Goal: Task Accomplishment & Management: Manage account settings

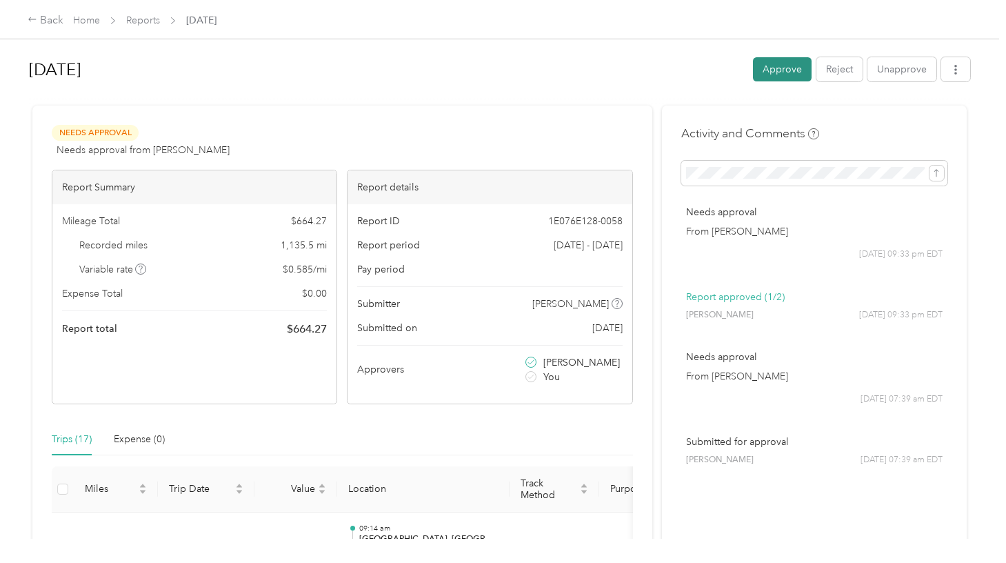
click at [792, 76] on button "Approve" at bounding box center [782, 69] width 59 height 24
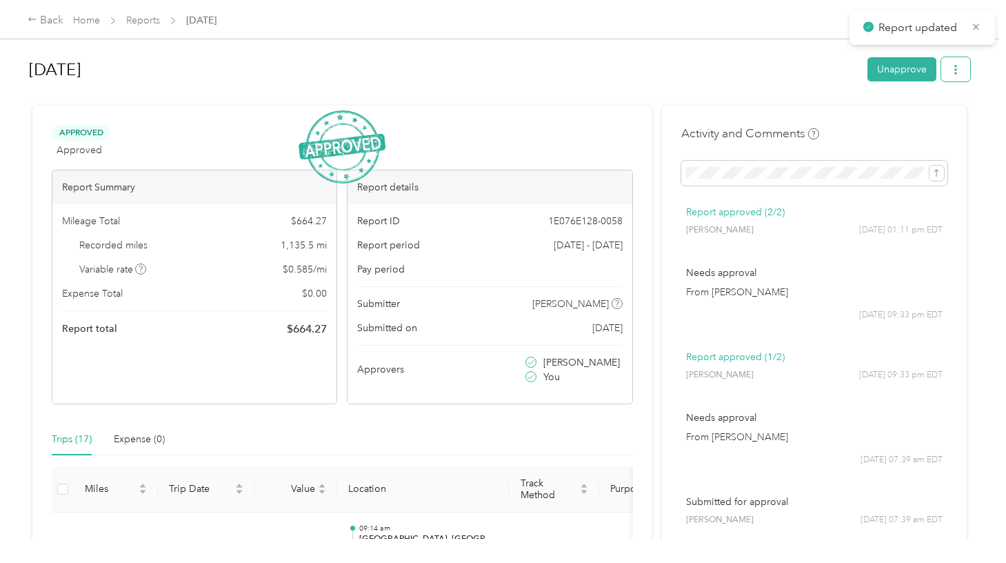
click at [959, 72] on icon "button" at bounding box center [956, 70] width 10 height 10
click at [939, 117] on span "Download" at bounding box center [920, 120] width 46 height 14
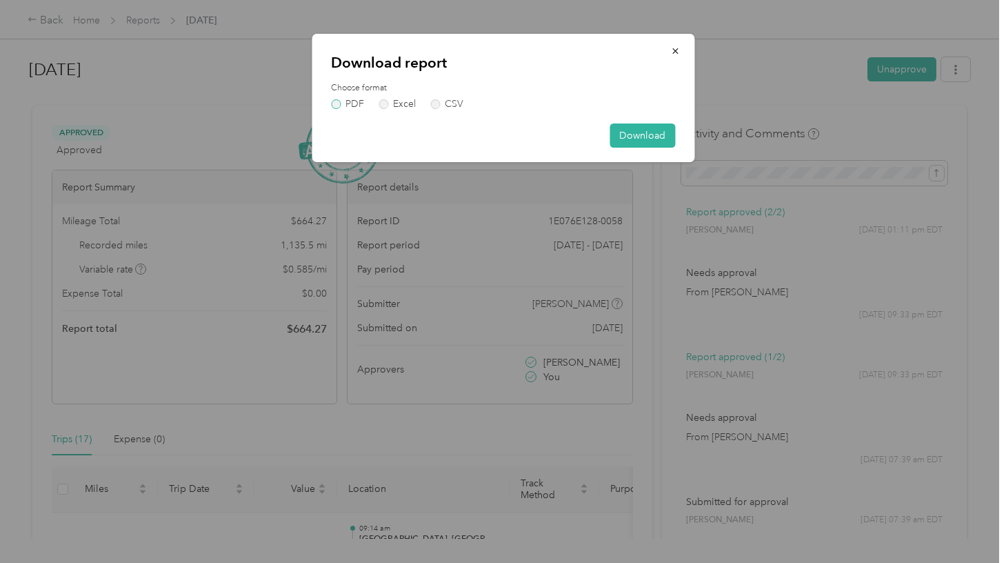
click at [338, 105] on label "PDF" at bounding box center [347, 104] width 33 height 10
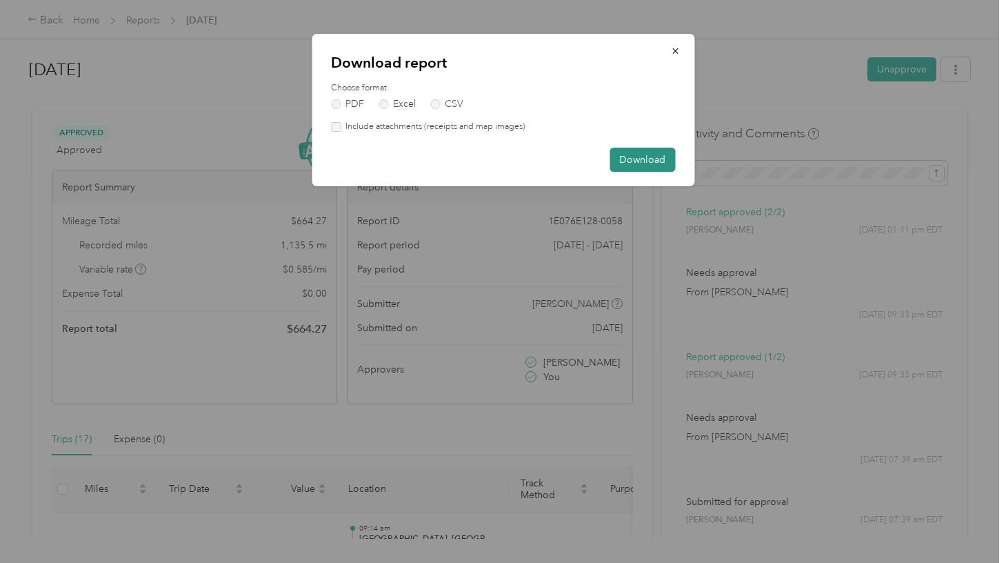
click at [641, 161] on button "Download" at bounding box center [643, 160] width 66 height 24
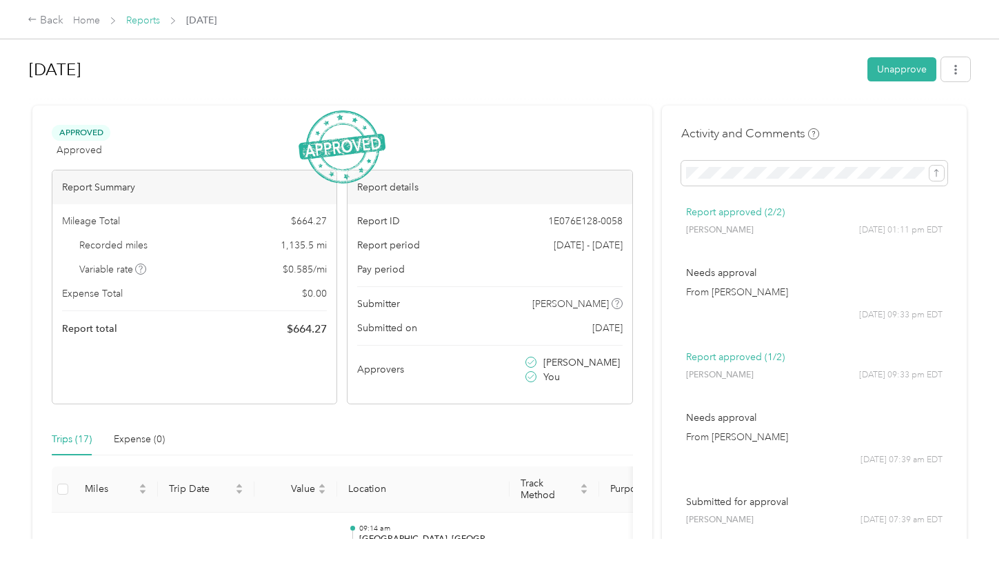
click at [139, 19] on link "Reports" at bounding box center [143, 20] width 34 height 12
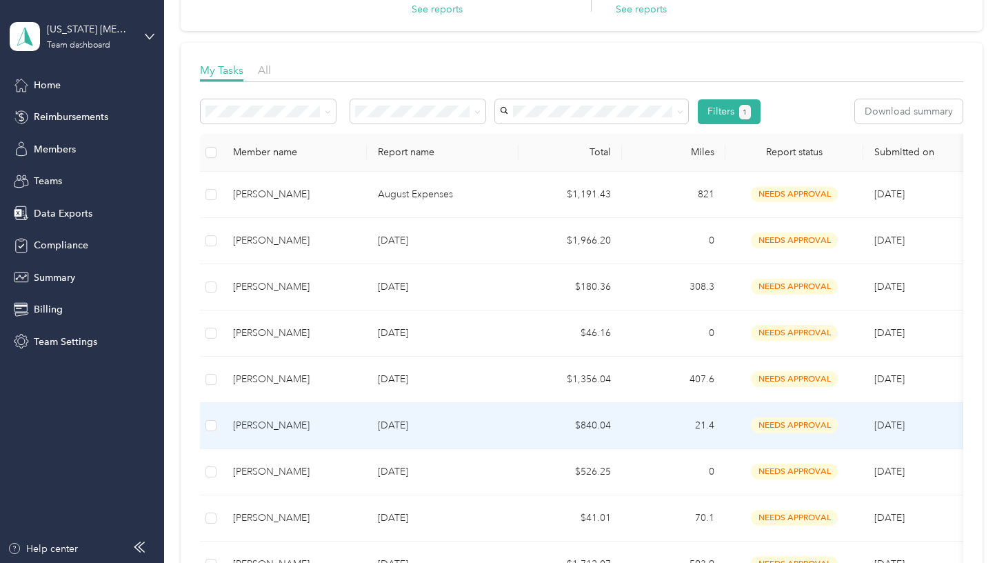
scroll to position [160, 0]
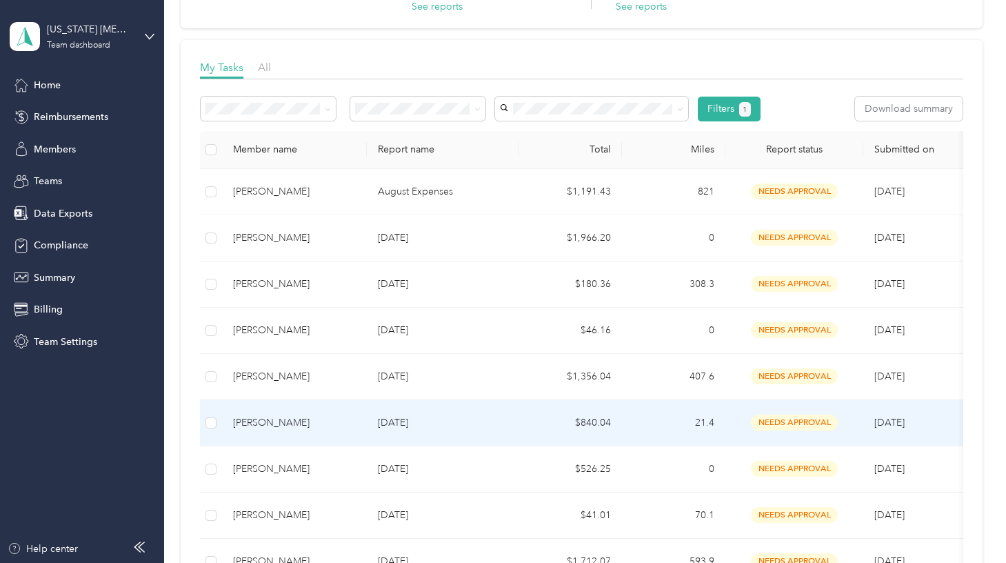
click at [296, 420] on div "Chelsea Dauphinee" at bounding box center [294, 422] width 123 height 15
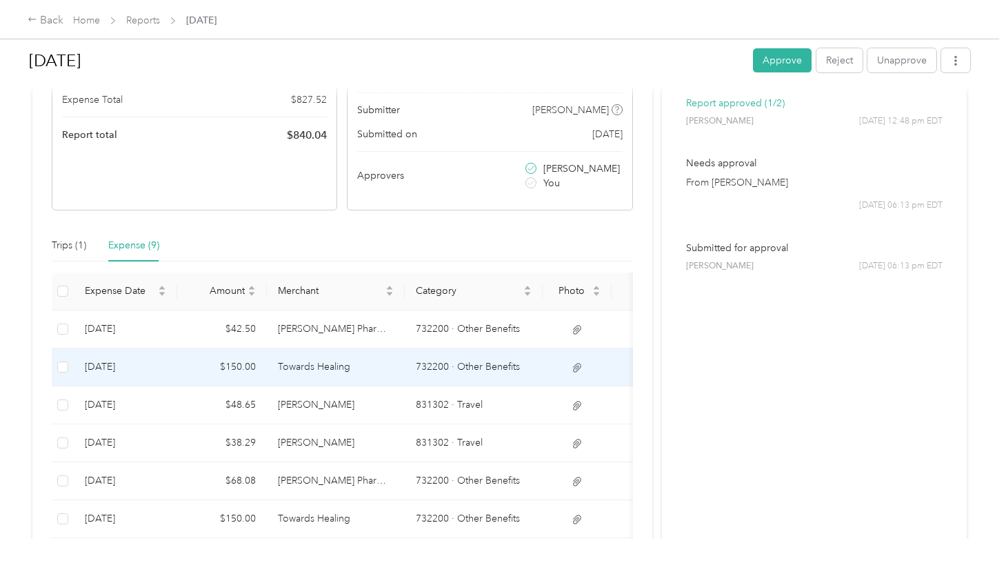
scroll to position [191, 0]
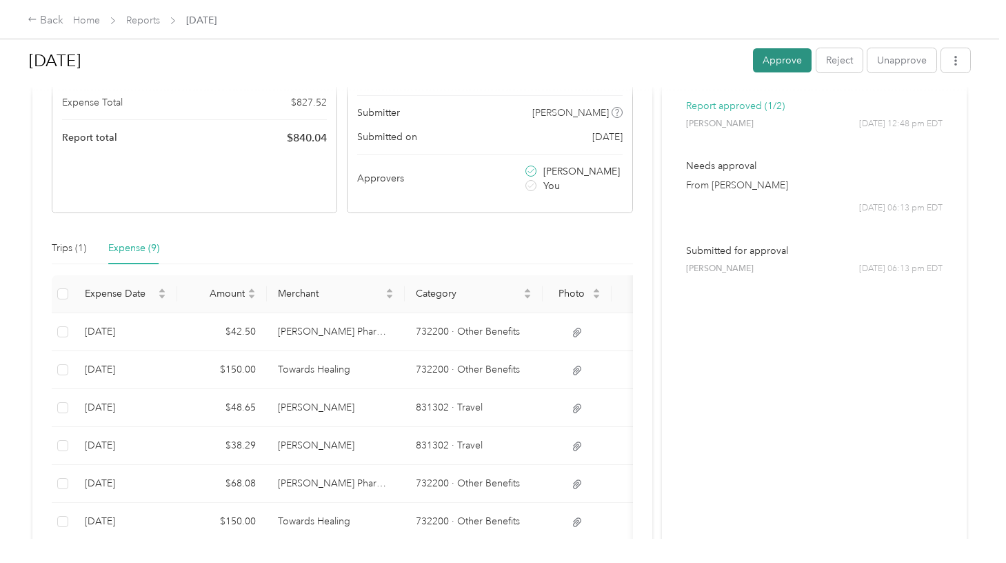
click at [803, 64] on button "Approve" at bounding box center [782, 60] width 59 height 24
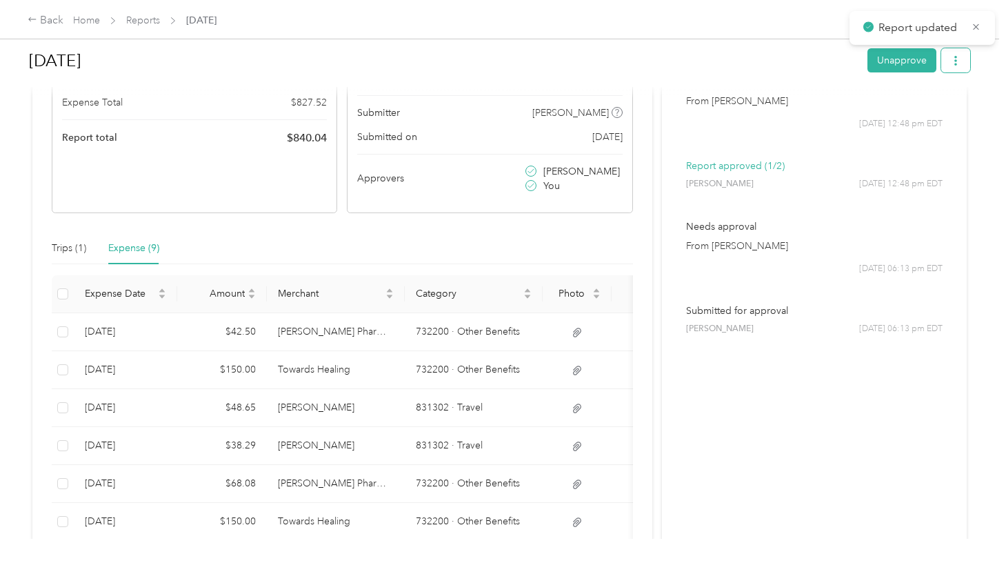
click at [969, 63] on button "button" at bounding box center [955, 60] width 29 height 24
click at [941, 112] on span "Download" at bounding box center [920, 111] width 46 height 14
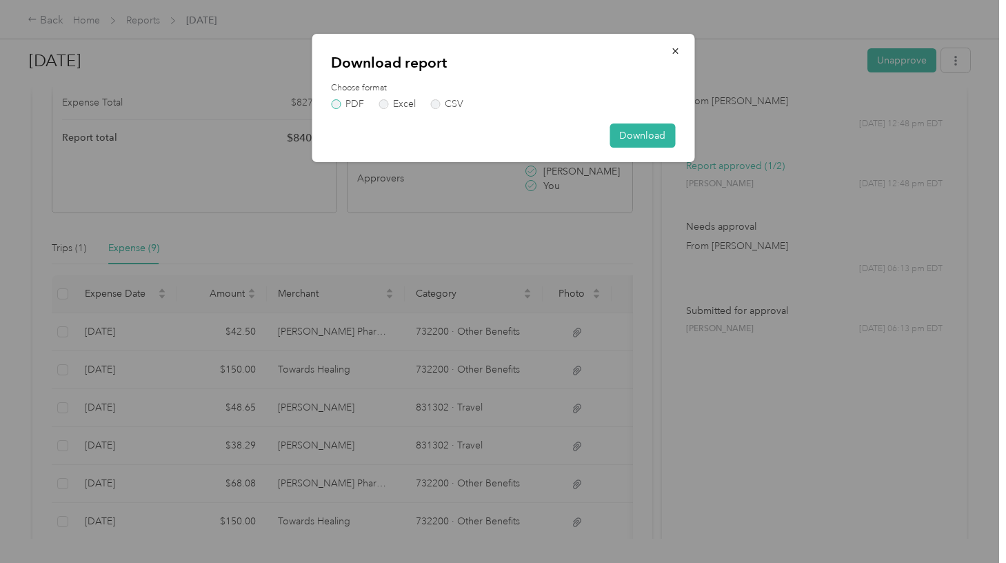
click at [334, 106] on label "PDF" at bounding box center [347, 104] width 33 height 10
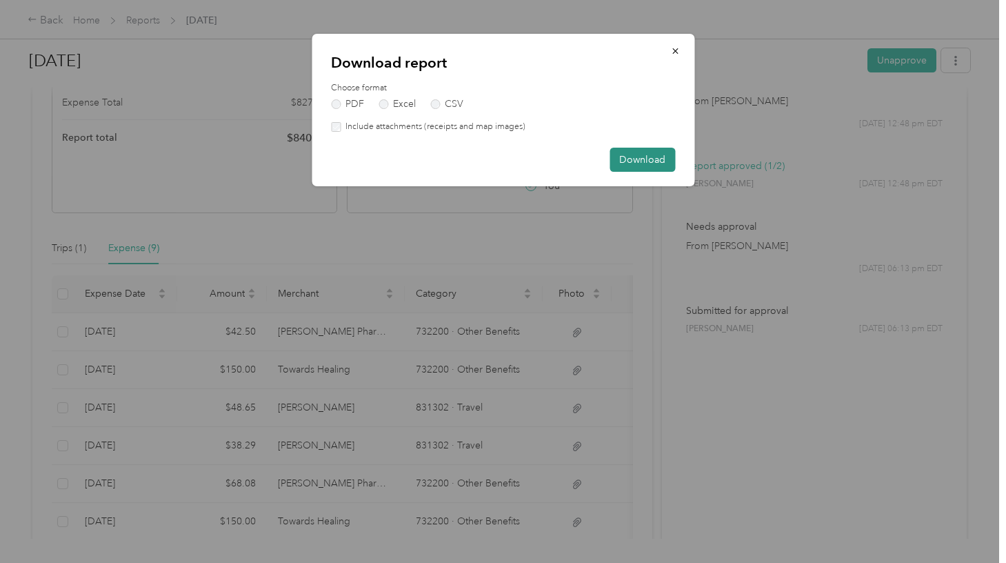
click at [637, 163] on button "Download" at bounding box center [643, 160] width 66 height 24
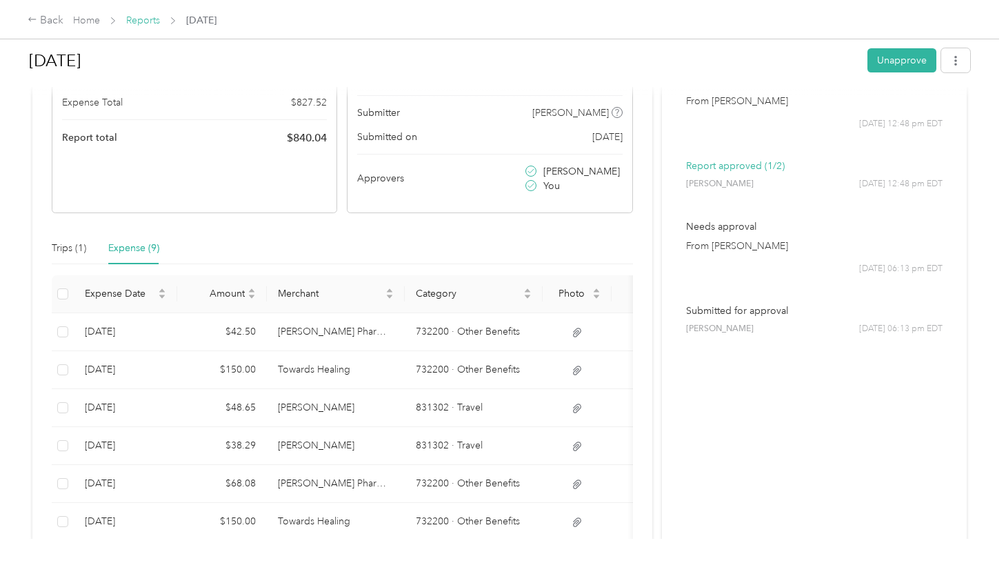
click at [139, 23] on link "Reports" at bounding box center [143, 20] width 34 height 12
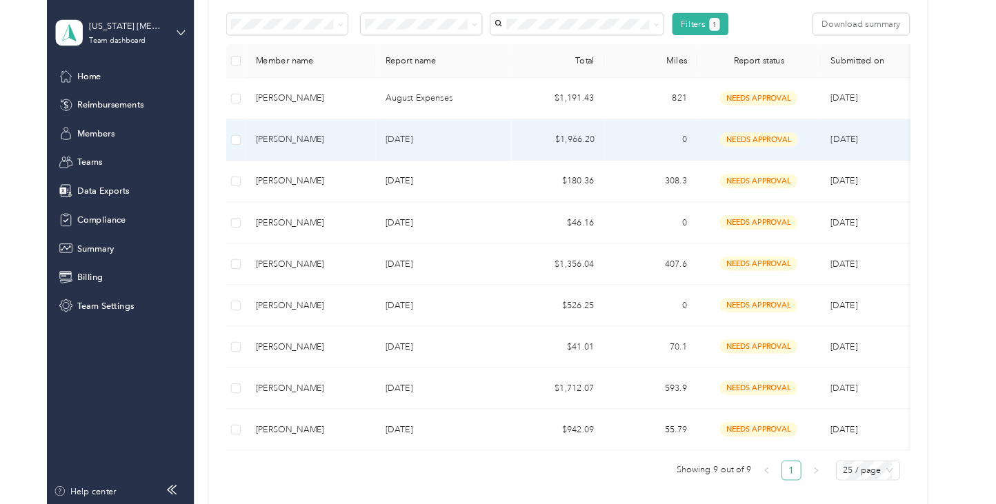
scroll to position [384, 0]
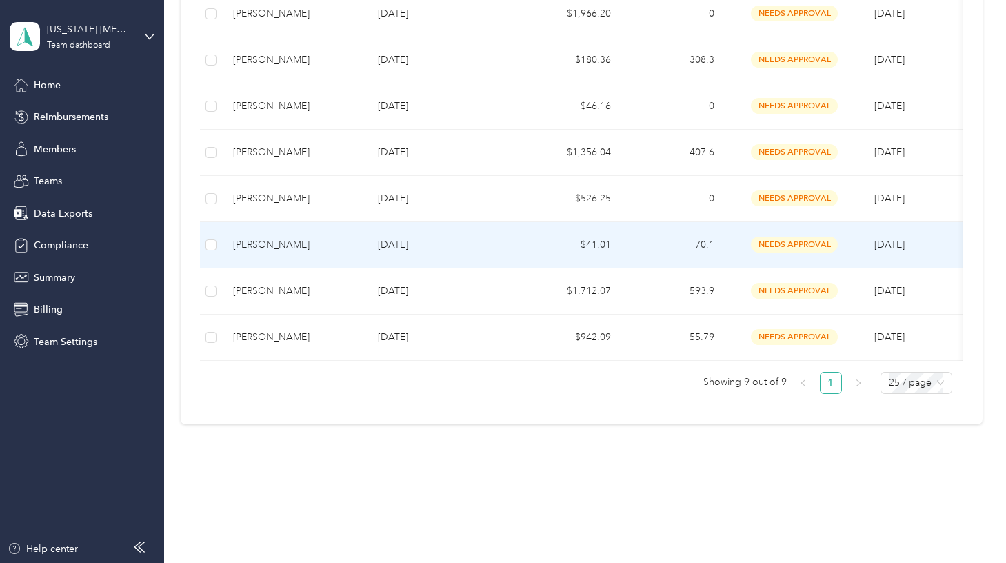
click at [494, 239] on p "Aug 2025" at bounding box center [443, 244] width 130 height 15
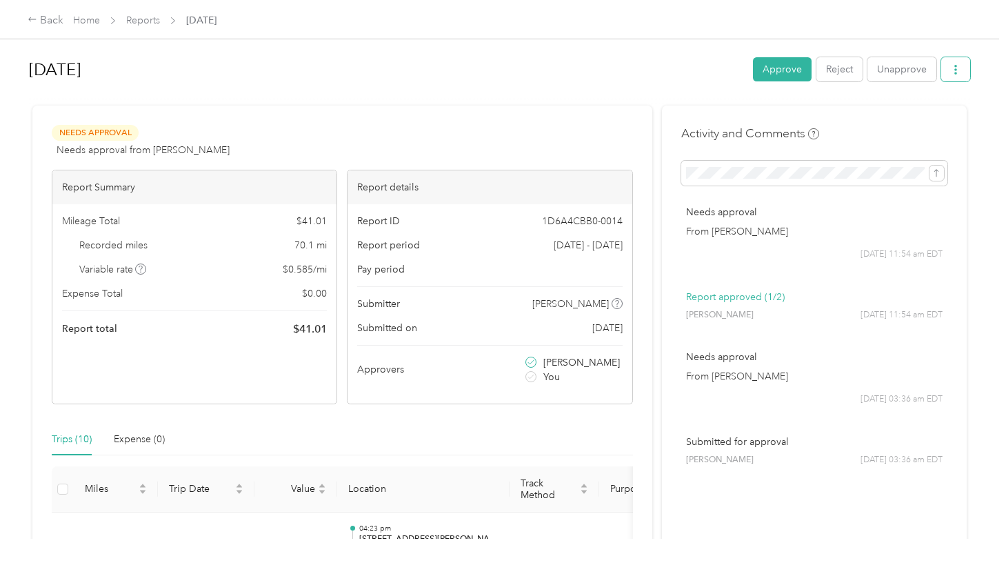
click at [959, 68] on icon "button" at bounding box center [956, 70] width 10 height 10
click at [937, 120] on span "Download" at bounding box center [920, 120] width 46 height 14
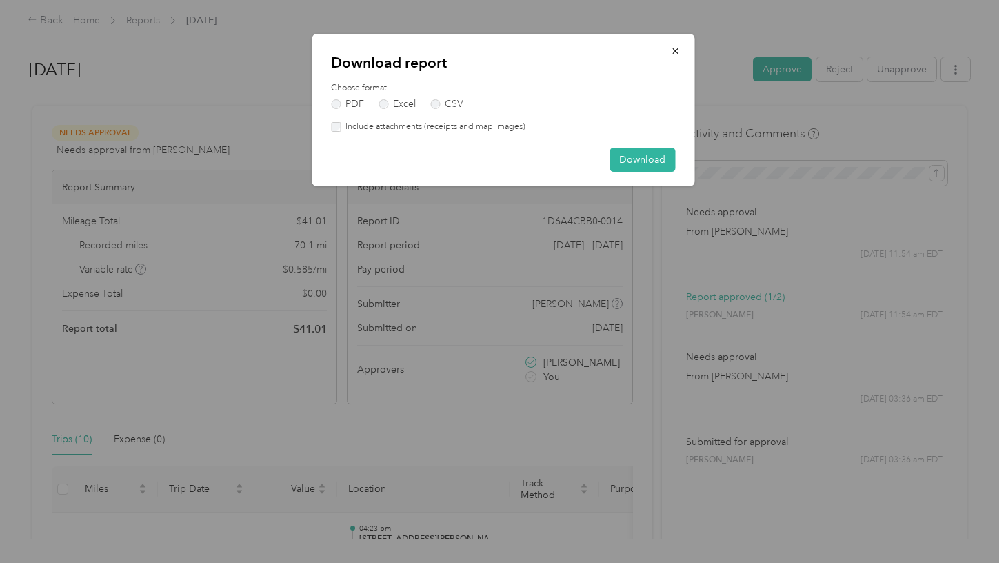
click at [612, 45] on div "Download report Choose format PDF Excel CSV Include attachments (receipts and m…" at bounding box center [503, 110] width 383 height 152
click at [714, 16] on div at bounding box center [503, 281] width 1006 height 563
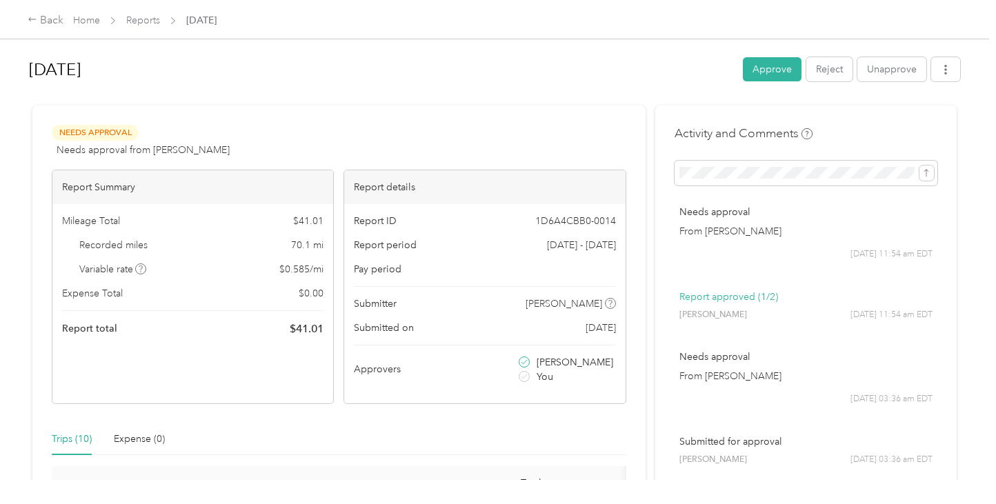
drag, startPoint x: 414, startPoint y: 379, endPoint x: 402, endPoint y: 326, distance: 54.4
click at [414, 333] on div "Report ID 1D6A4CBB0-0014 Report period Aug 1 - 31, 2025 Pay period Submitter Mi…" at bounding box center [484, 303] width 281 height 199
click at [971, 174] on div "Aug 2025 Approve Reject Unapprove Needs Approval Needs approval from Chris Knap…" at bounding box center [494, 240] width 989 height 480
